Goal: Task Accomplishment & Management: Manage account settings

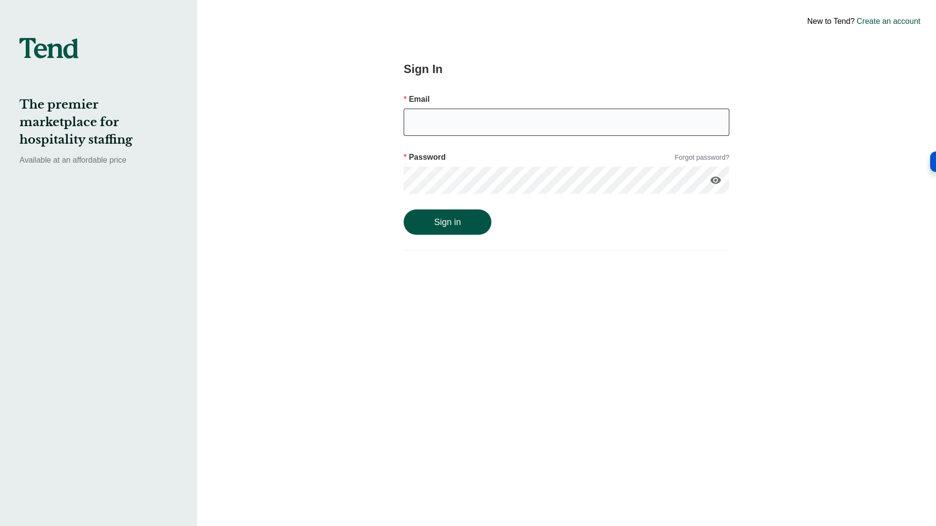
click at [456, 126] on input "email" at bounding box center [566, 122] width 326 height 27
type input "[EMAIL_ADDRESS][DOMAIN_NAME]"
drag, startPoint x: 446, startPoint y: 199, endPoint x: 445, endPoint y: 194, distance: 5.0
click at [446, 199] on div "visibility" at bounding box center [566, 184] width 326 height 35
click at [449, 218] on button "Sign in" at bounding box center [447, 222] width 88 height 25
